Goal: Find specific page/section: Find specific page/section

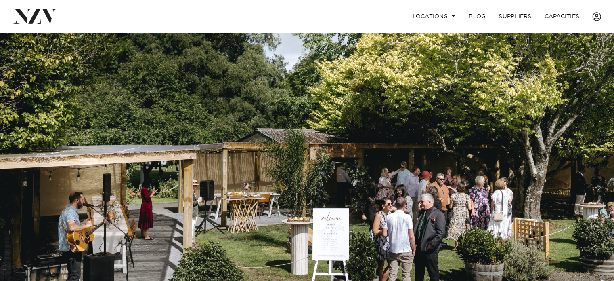
click at [37, 19] on img at bounding box center [35, 16] width 44 height 15
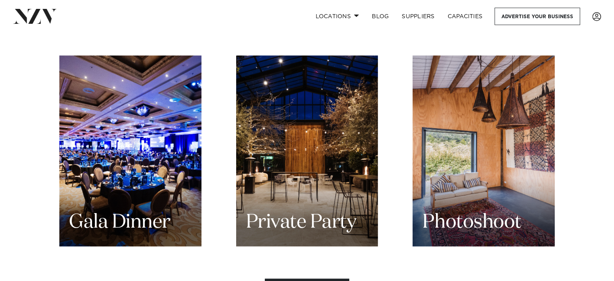
scroll to position [1009, 0]
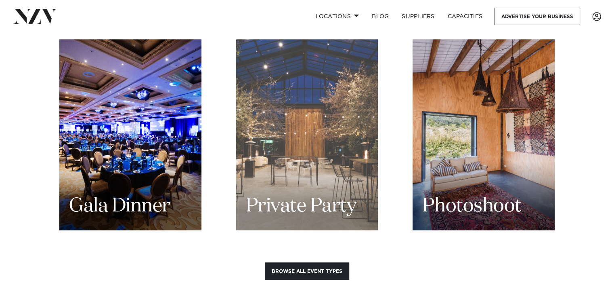
click at [339, 128] on div "Private Party" at bounding box center [307, 134] width 142 height 191
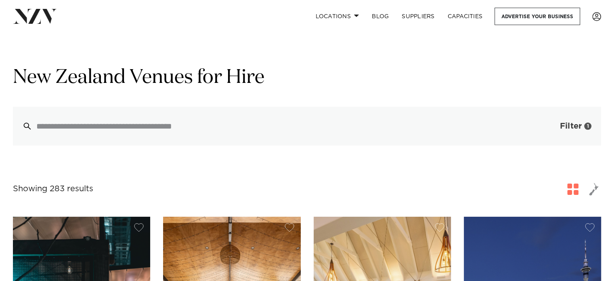
click at [580, 128] on span "Filter" at bounding box center [571, 126] width 22 height 8
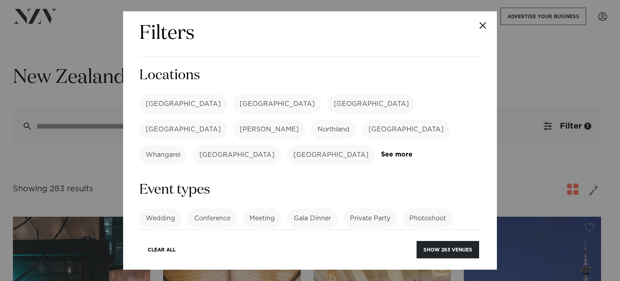
click at [168, 100] on label "[GEOGRAPHIC_DATA]" at bounding box center [183, 103] width 88 height 19
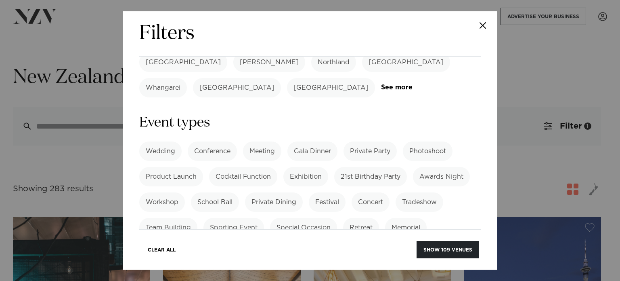
click at [239, 167] on label "Cocktail Function" at bounding box center [243, 176] width 68 height 19
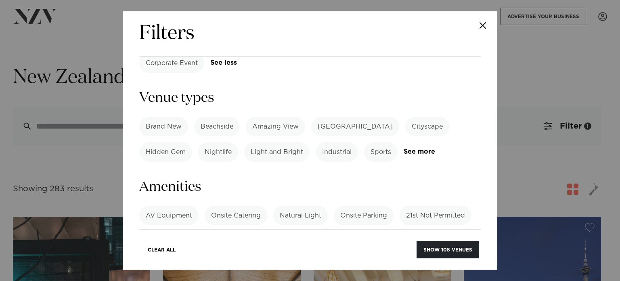
scroll to position [269, 0]
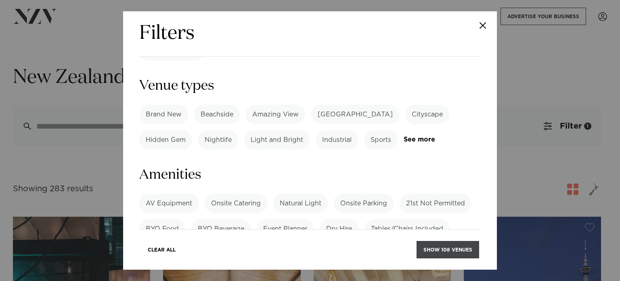
click at [435, 247] on button "Show 108 venues" at bounding box center [448, 249] width 63 height 17
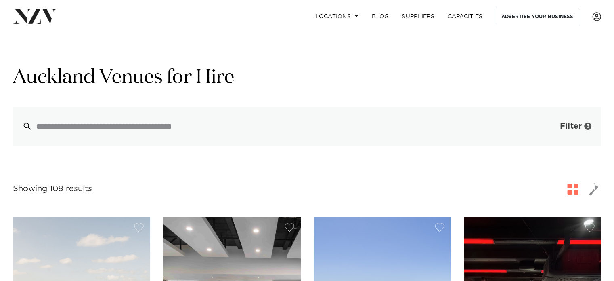
click at [573, 122] on span "Filter" at bounding box center [571, 126] width 22 height 8
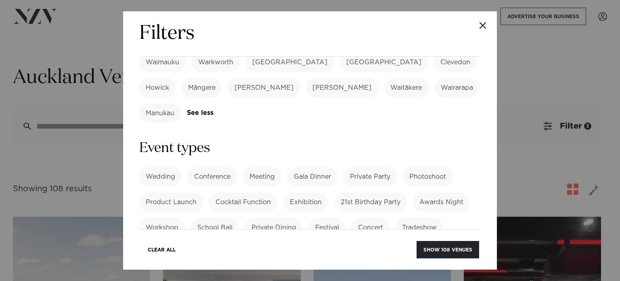
scroll to position [336, 0]
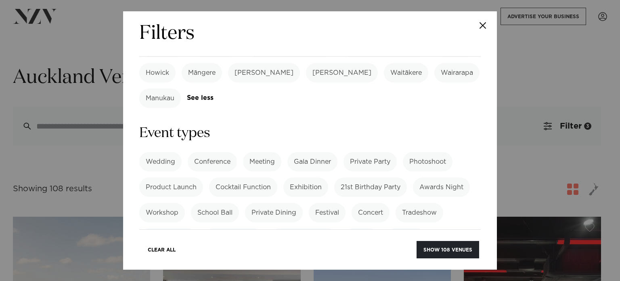
click at [183, 228] on label "Team Building" at bounding box center [168, 237] width 58 height 19
click at [253, 203] on label "Private Dining" at bounding box center [274, 212] width 58 height 19
click at [428, 177] on label "Awards Night" at bounding box center [441, 186] width 57 height 19
drag, startPoint x: 179, startPoint y: 148, endPoint x: 239, endPoint y: 144, distance: 59.5
click at [180, 228] on label "Team Building" at bounding box center [168, 237] width 58 height 19
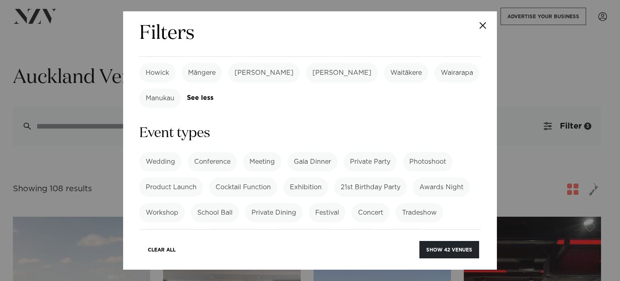
click at [432, 177] on label "Awards Night" at bounding box center [441, 186] width 57 height 19
click at [288, 203] on label "Private Dining" at bounding box center [274, 212] width 58 height 19
click at [255, 177] on label "Cocktail Function" at bounding box center [243, 186] width 68 height 19
click at [374, 152] on label "Private Party" at bounding box center [370, 161] width 53 height 19
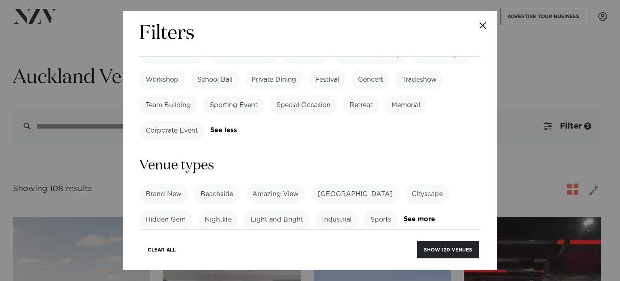
scroll to position [471, 0]
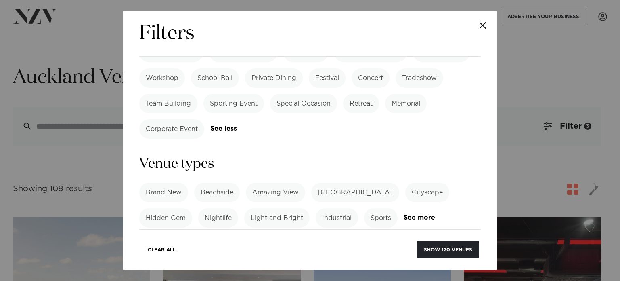
click at [413, 214] on link "See more" at bounding box center [435, 217] width 63 height 7
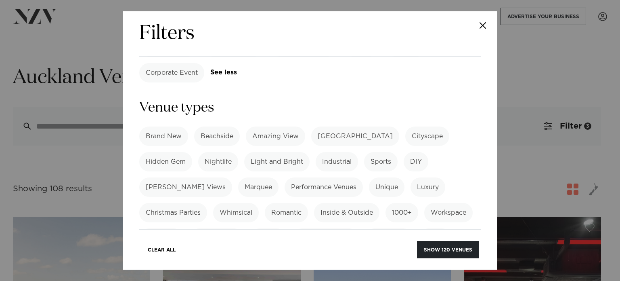
scroll to position [538, 0]
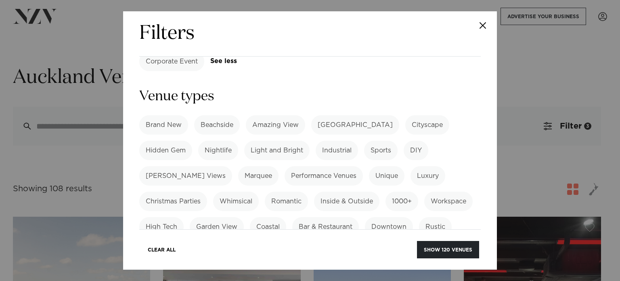
click at [425, 217] on label "Rustic" at bounding box center [435, 226] width 33 height 19
click at [430, 217] on label "Rustic" at bounding box center [435, 226] width 33 height 19
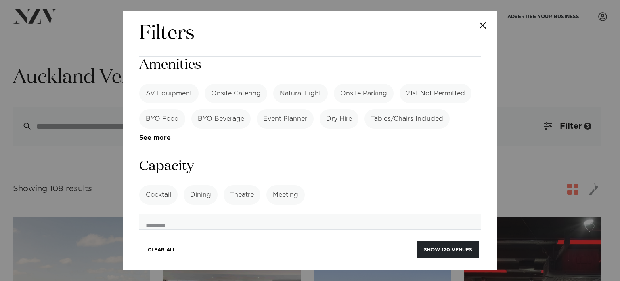
scroll to position [874, 0]
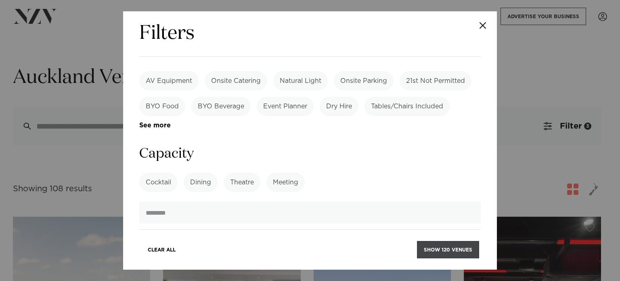
click at [441, 251] on button "Show 120 venues" at bounding box center [448, 249] width 62 height 17
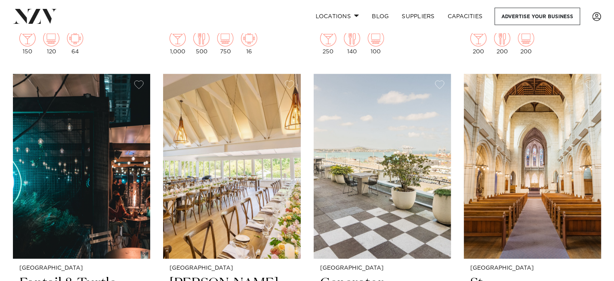
scroll to position [2489, 0]
